Goal: Information Seeking & Learning: Check status

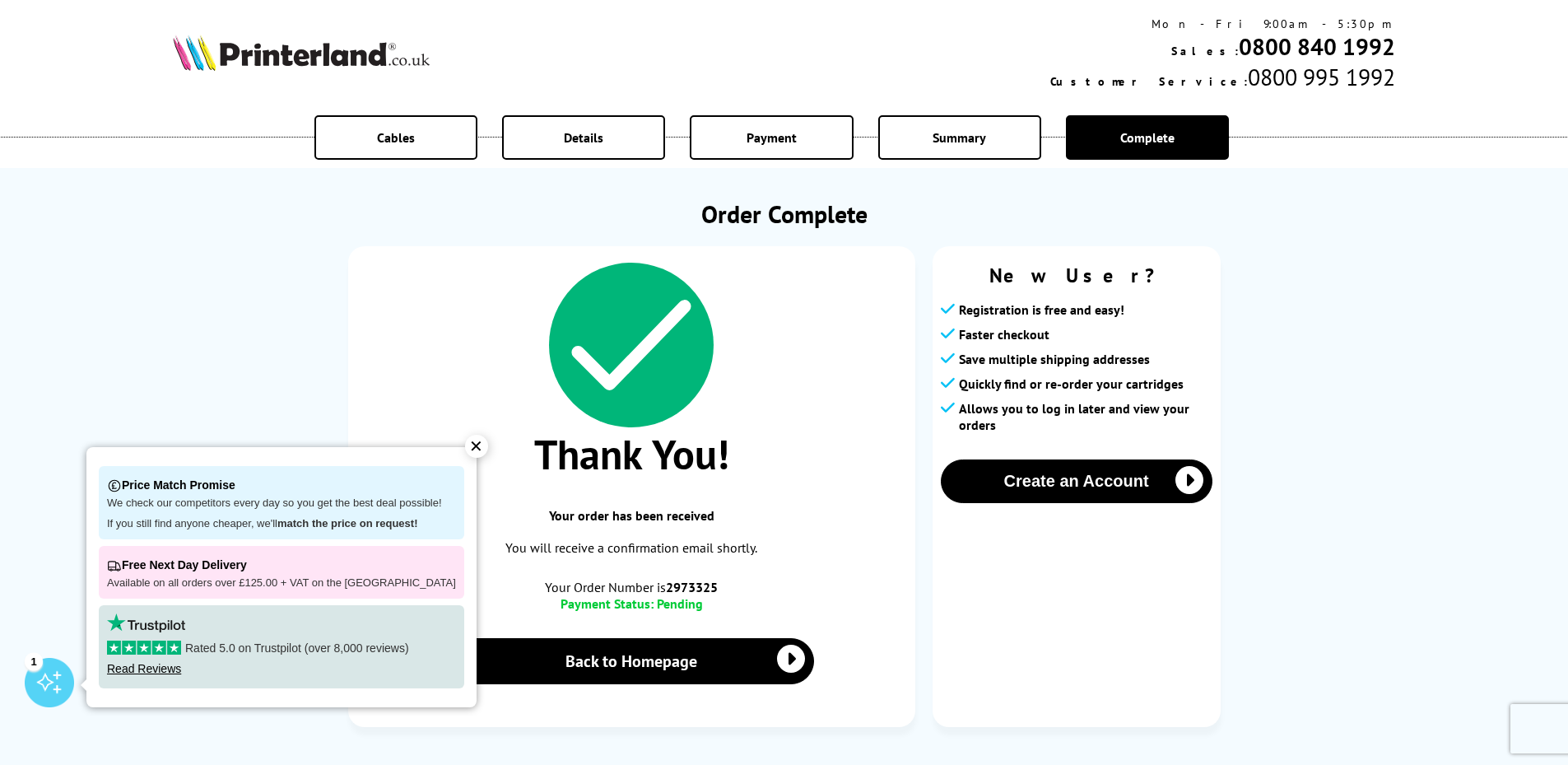
click at [469, 441] on div "✕" at bounding box center [476, 446] width 23 height 23
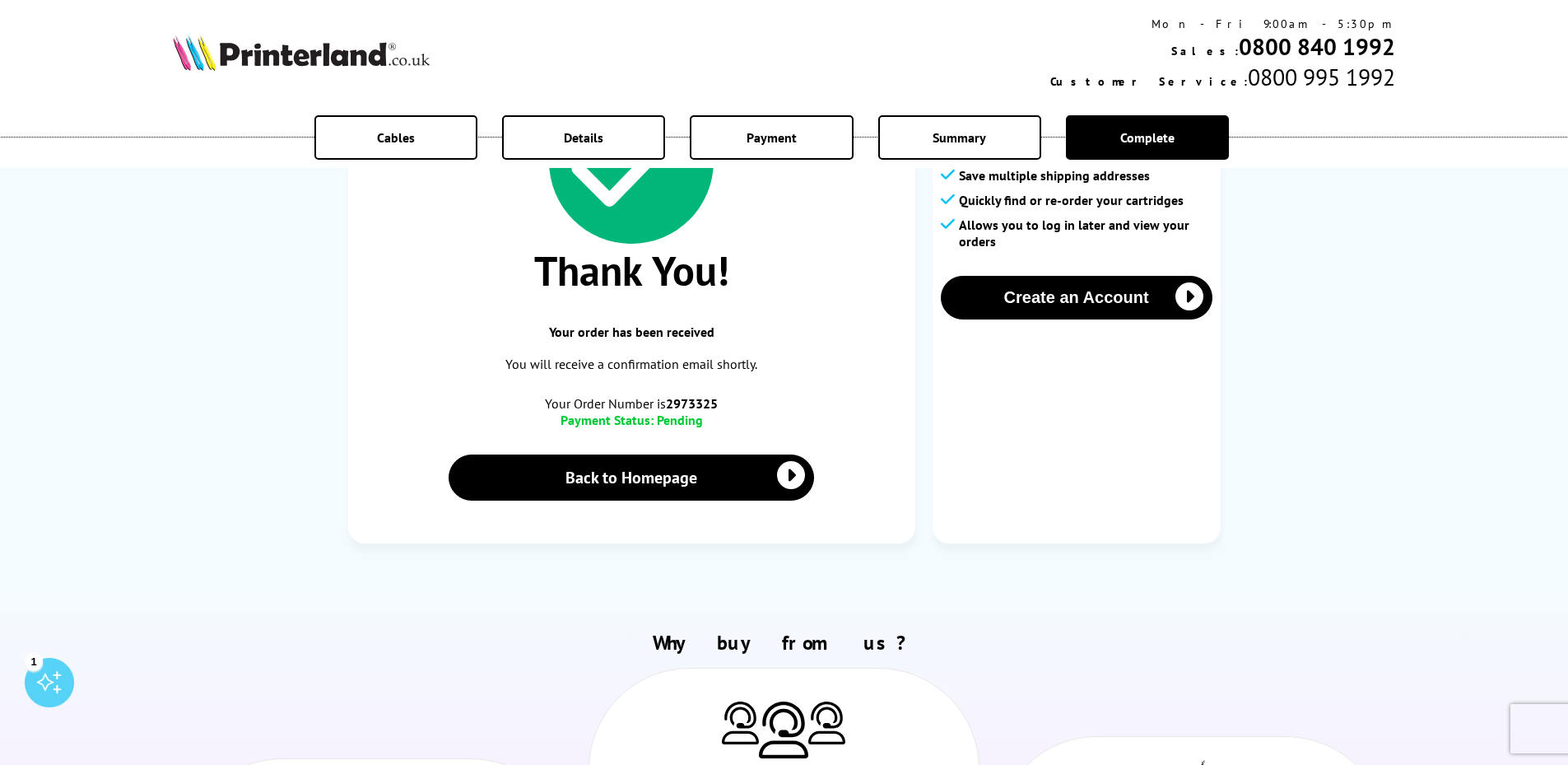
scroll to position [247, 0]
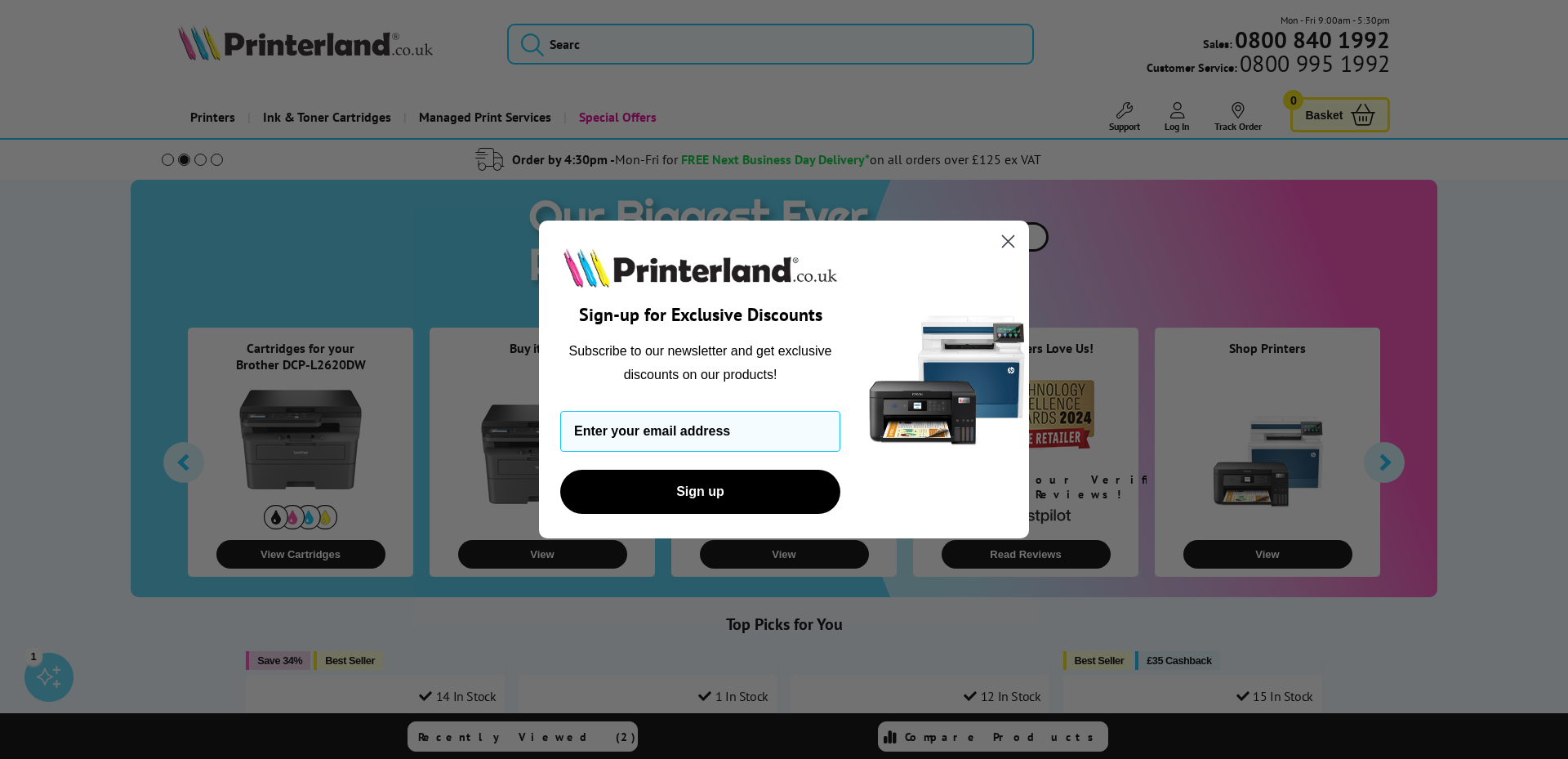
click at [1008, 241] on icon "Close dialog" at bounding box center [1009, 242] width 11 height 11
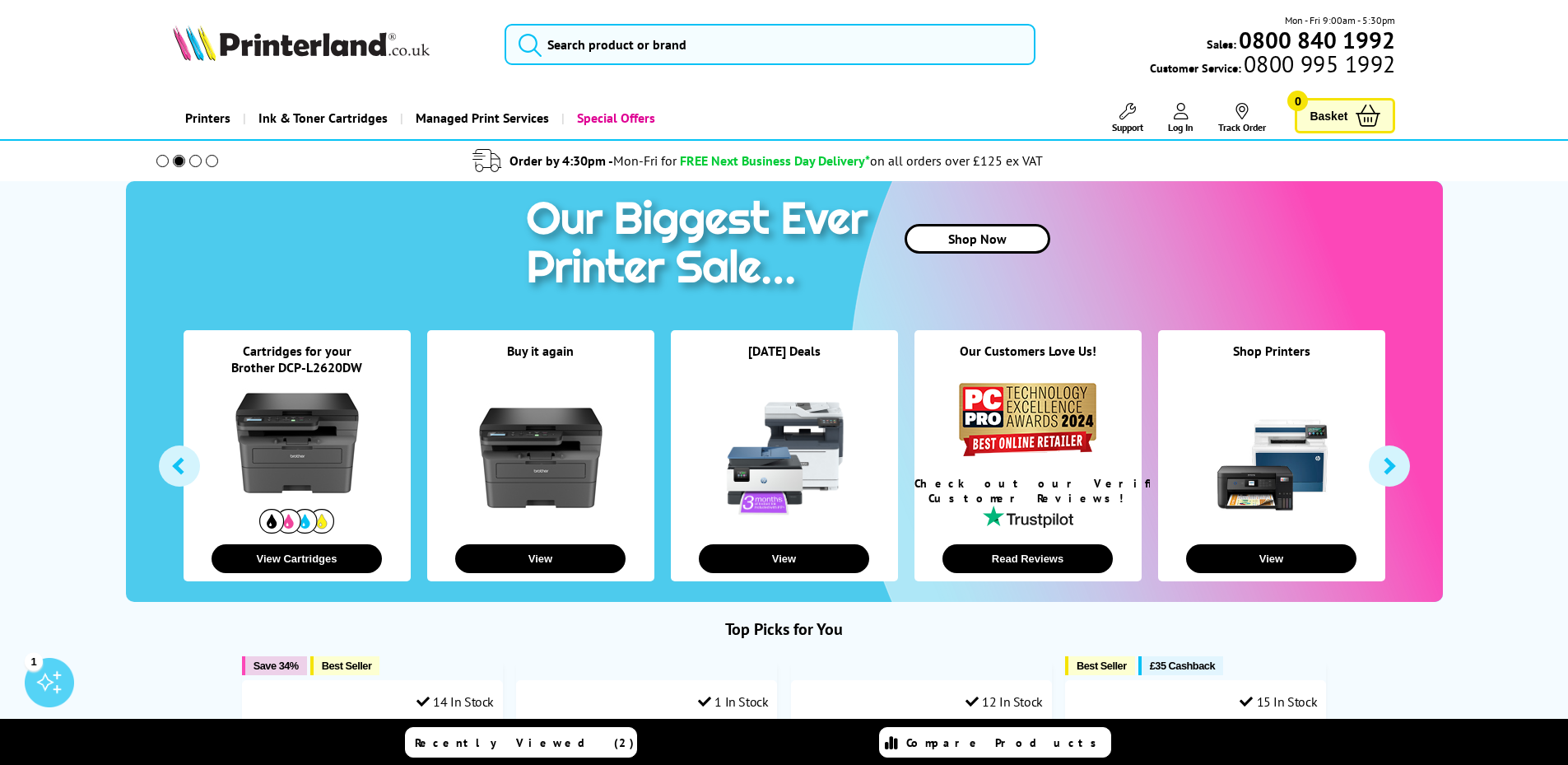
click at [1243, 125] on link "Track Order" at bounding box center [1241, 118] width 48 height 31
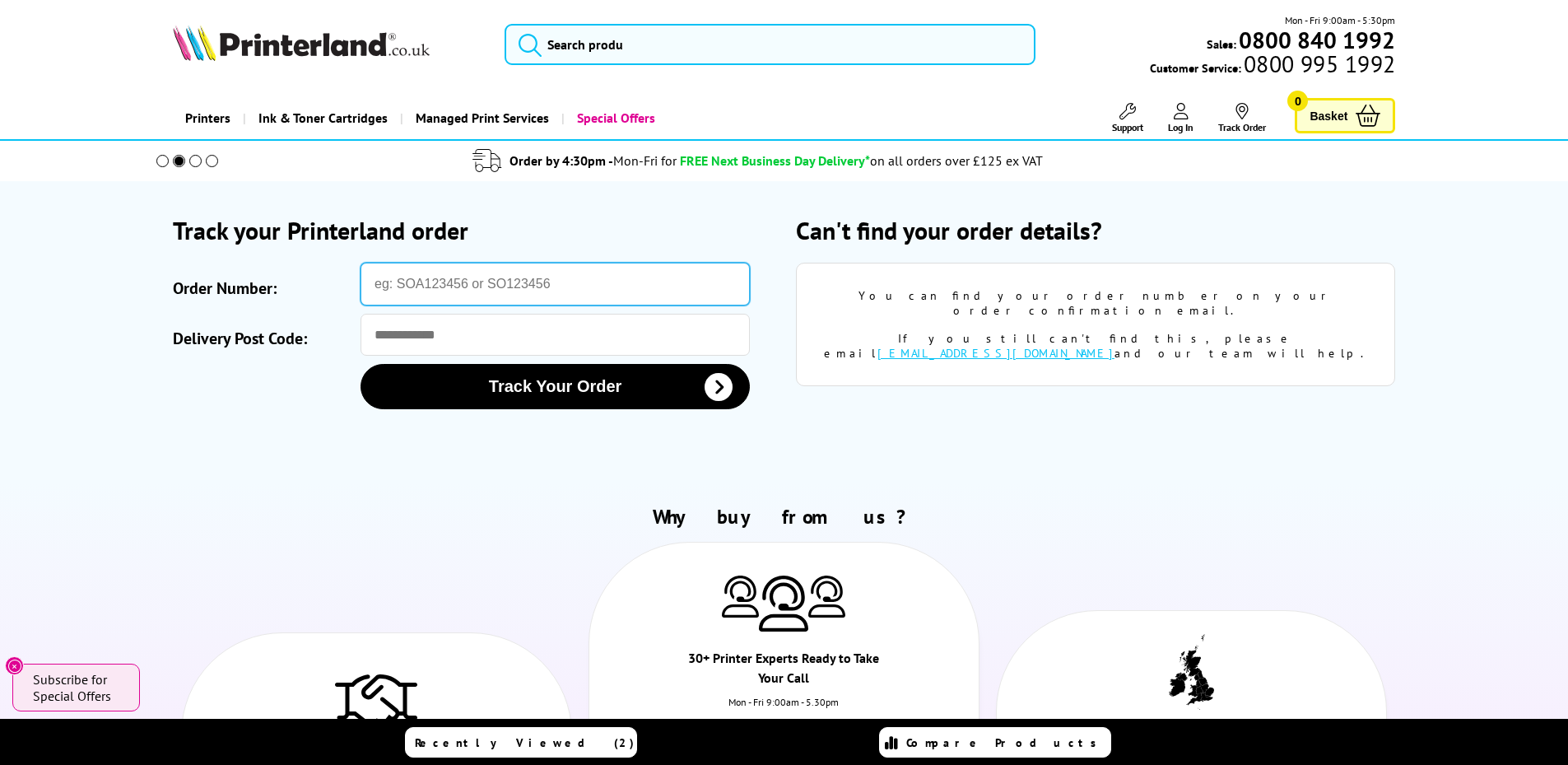
click at [512, 273] on input "Order Number:" at bounding box center [555, 284] width 389 height 43
paste input "SOA2973325"
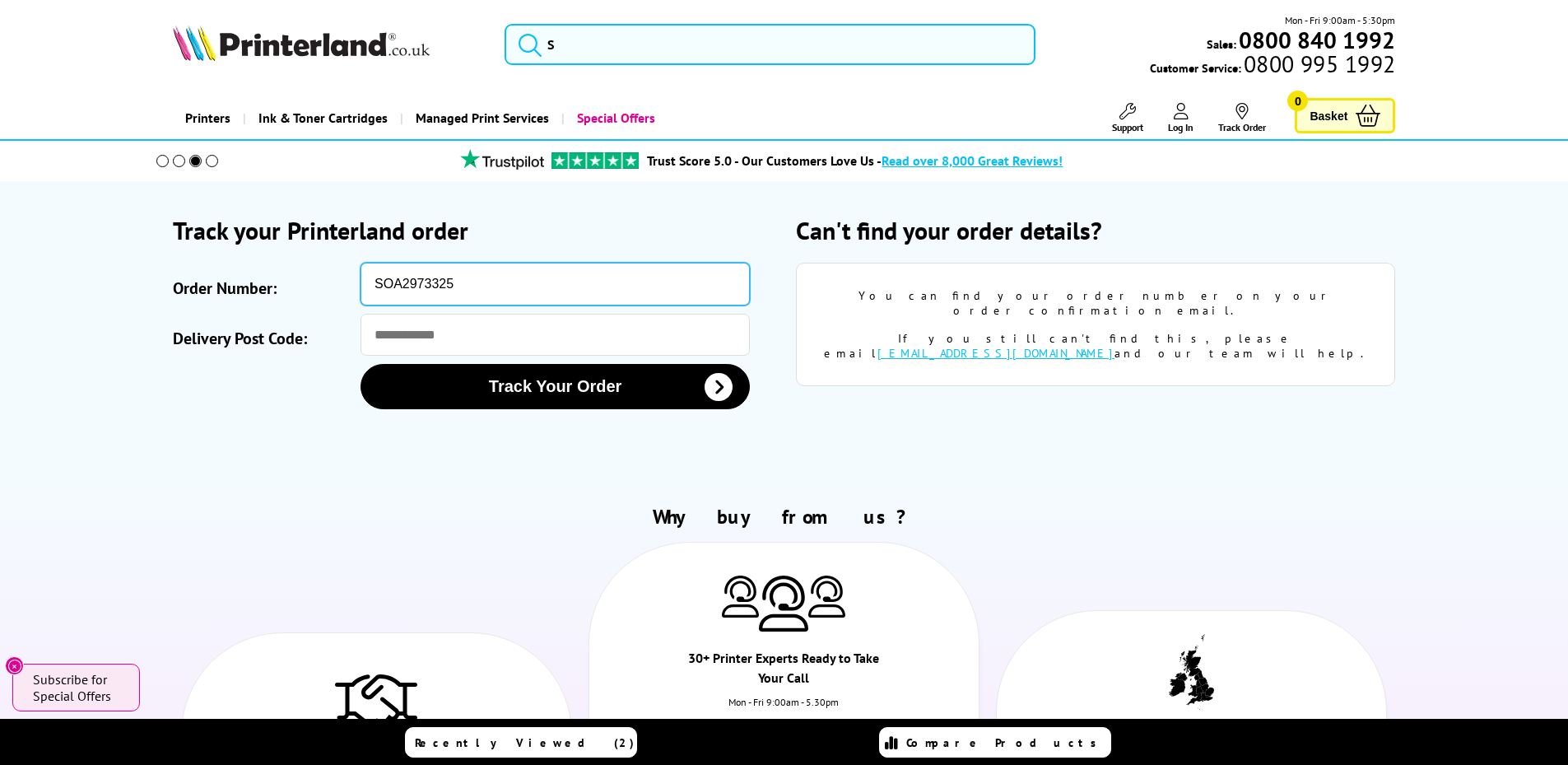
type input "SOA2973325"
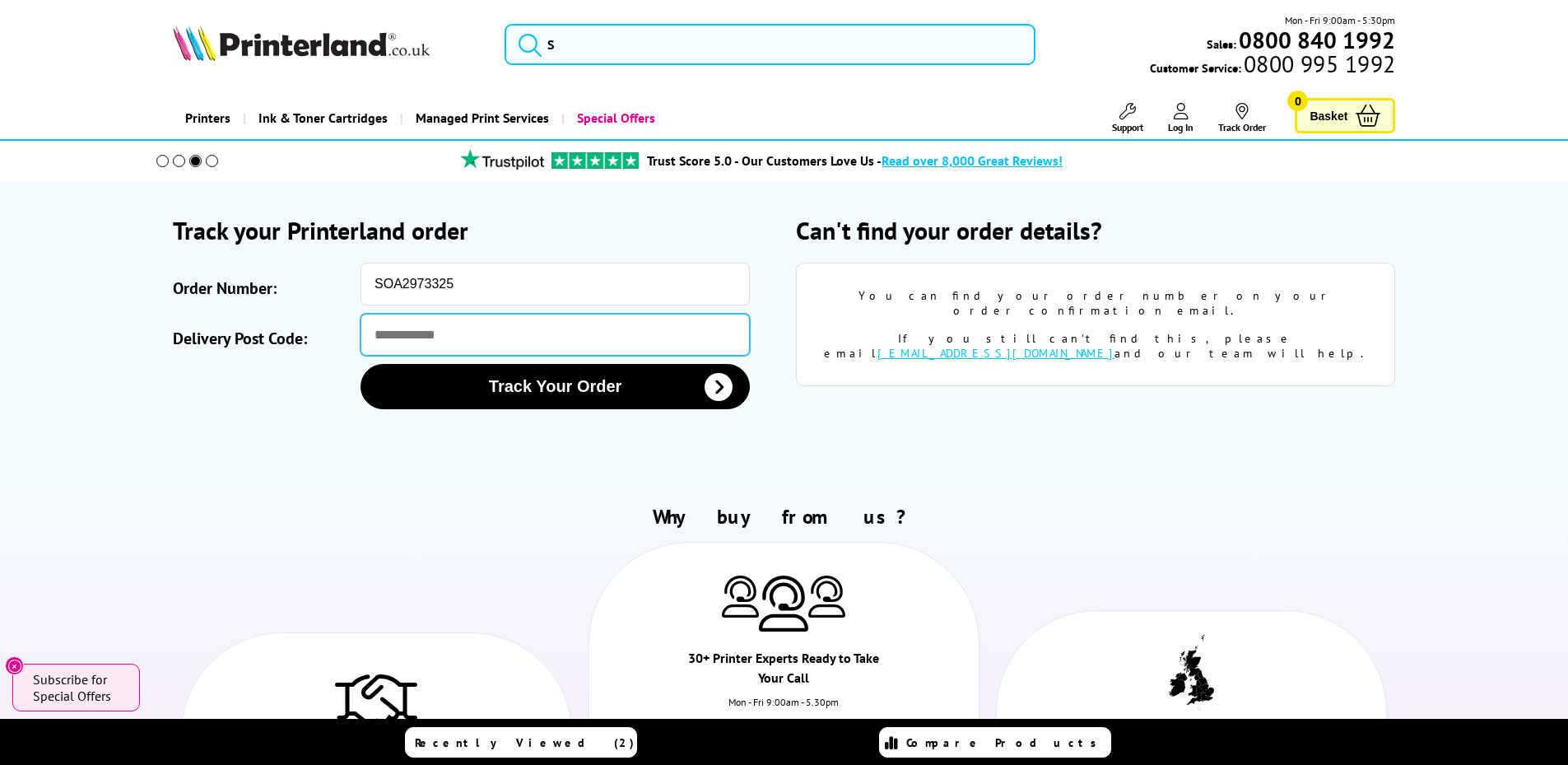
click at [410, 346] on input "Delivery Post Code:" at bounding box center [555, 334] width 389 height 42
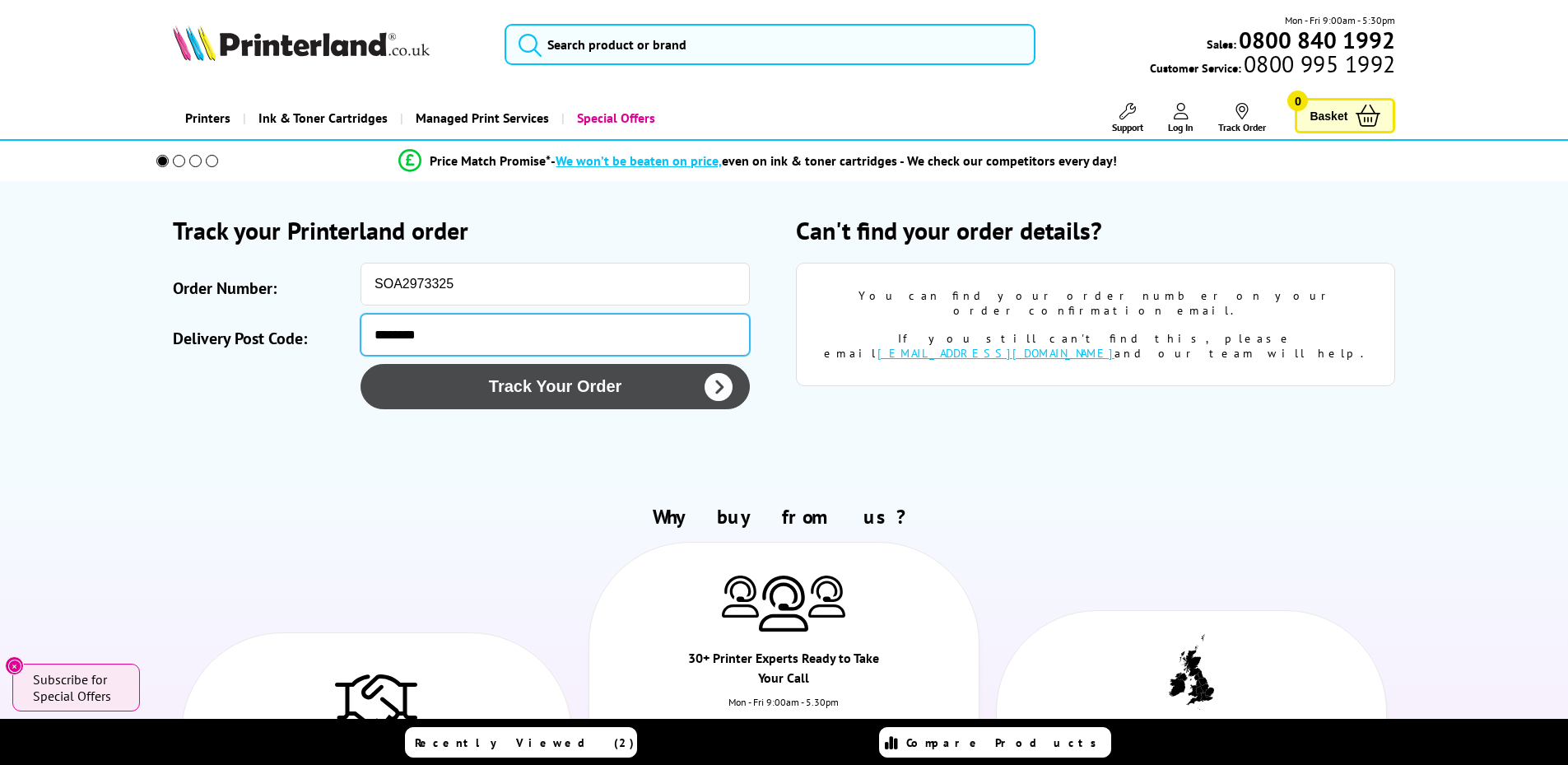
type input "********"
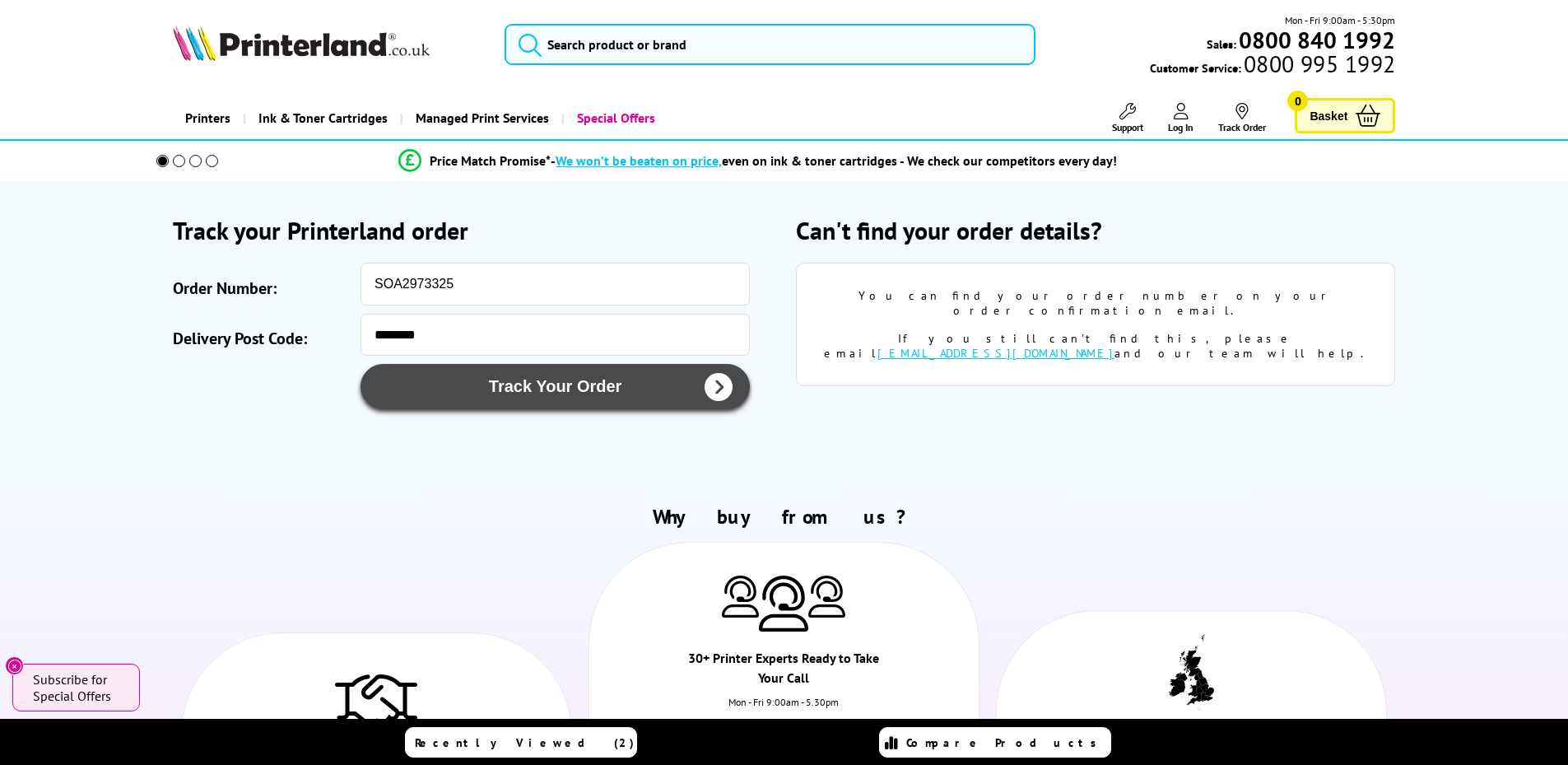
click at [687, 367] on button "Track Your Order" at bounding box center [555, 387] width 389 height 45
